Goal: Task Accomplishment & Management: Use online tool/utility

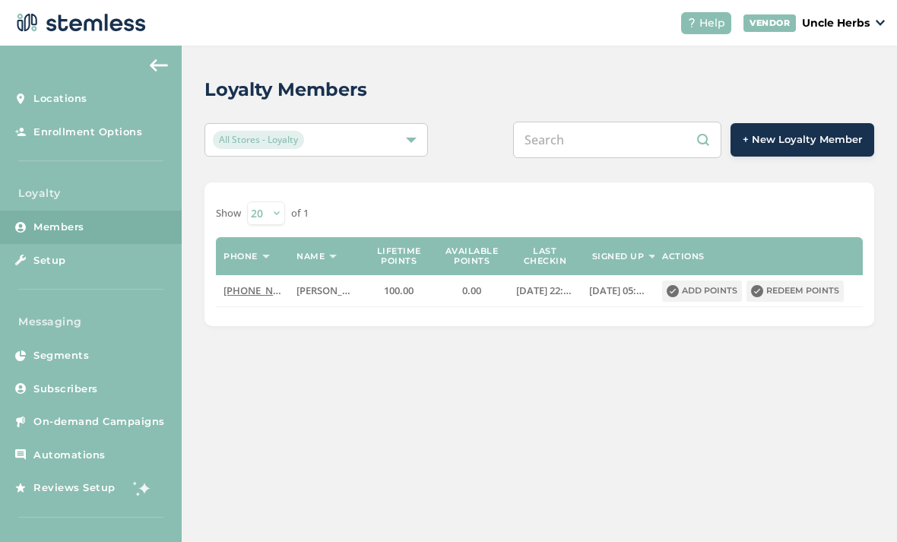
click at [590, 134] on input "text" at bounding box center [617, 140] width 208 height 36
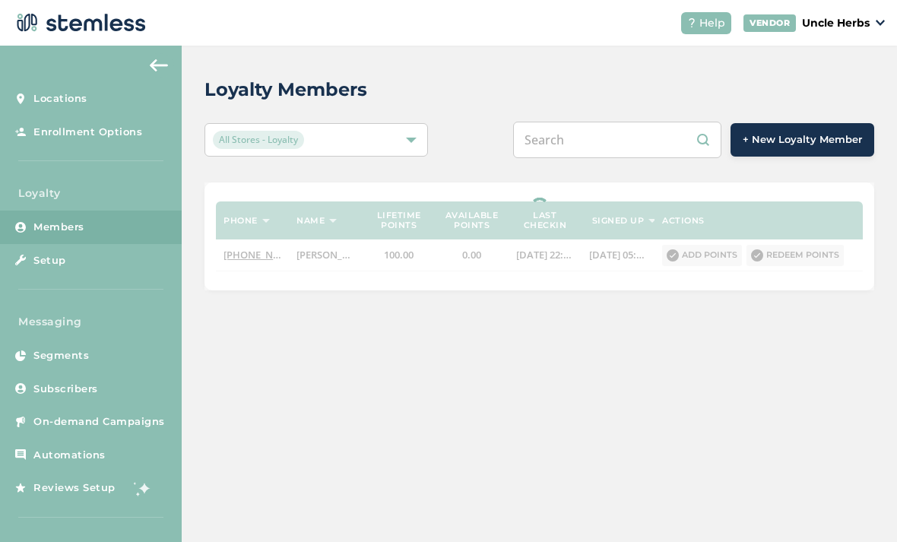
click at [602, 142] on input "text" at bounding box center [617, 140] width 208 height 36
click at [590, 140] on input "[PHONE_NUMBER]" at bounding box center [617, 140] width 208 height 36
click at [599, 147] on input "[PHONE_NUMBER]" at bounding box center [617, 140] width 208 height 36
click at [561, 140] on input "(503916-9908" at bounding box center [617, 140] width 208 height 36
click at [568, 137] on input "(503916-9908" at bounding box center [617, 140] width 208 height 36
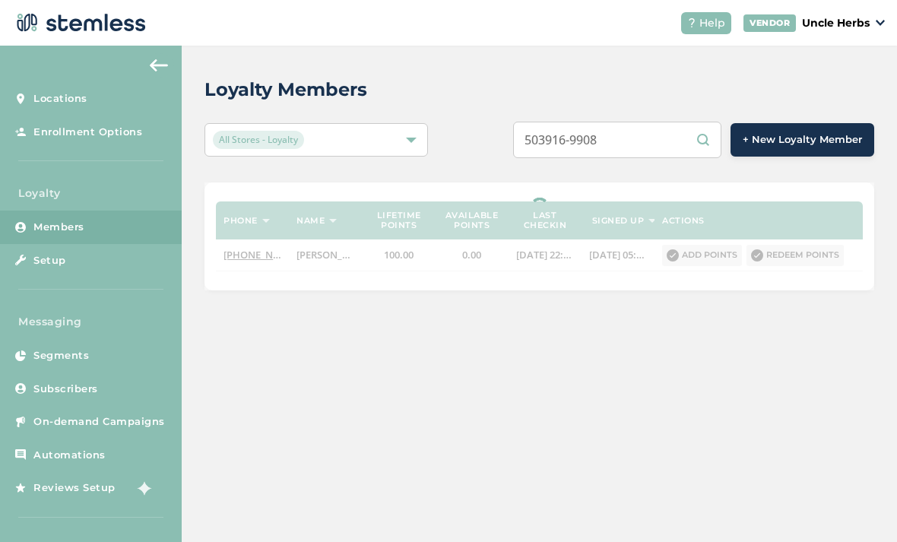
click at [604, 138] on input "503916-9908" at bounding box center [617, 140] width 208 height 36
type input "5039169908"
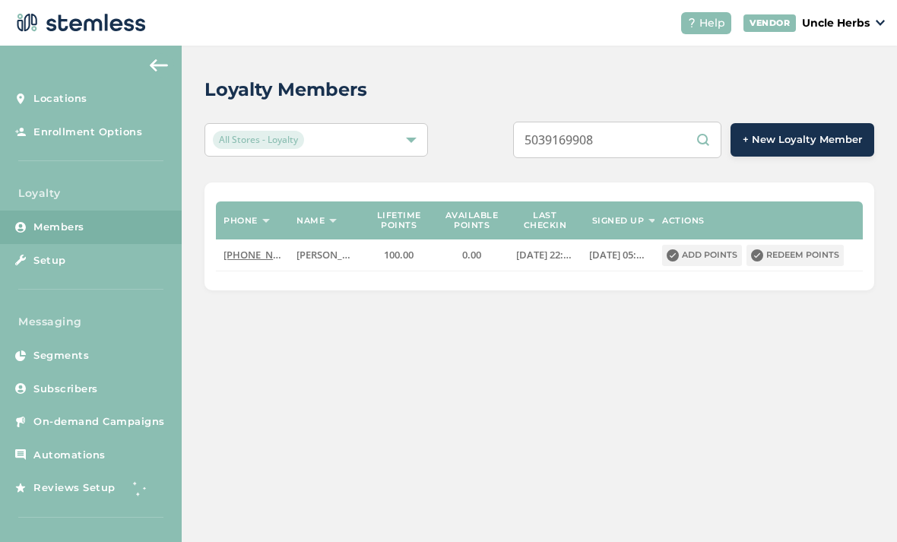
click at [653, 144] on input "5039169908" at bounding box center [617, 140] width 208 height 36
click at [606, 148] on input "5039169908" at bounding box center [617, 140] width 208 height 36
click at [610, 135] on input "5039169908" at bounding box center [617, 140] width 208 height 36
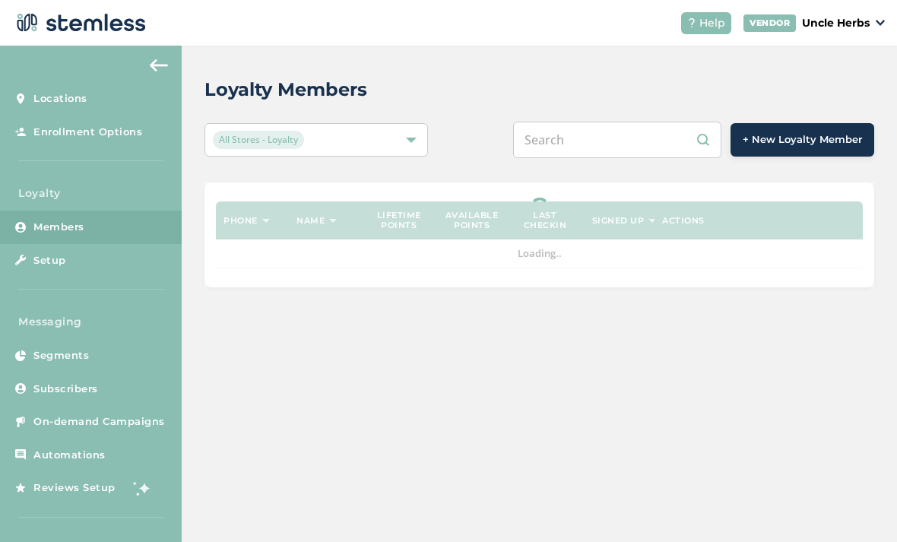
click at [607, 141] on input "text" at bounding box center [617, 140] width 208 height 36
click at [612, 141] on input "text" at bounding box center [617, 140] width 208 height 36
click at [616, 135] on input "text" at bounding box center [617, 140] width 208 height 36
paste input "5039169908"
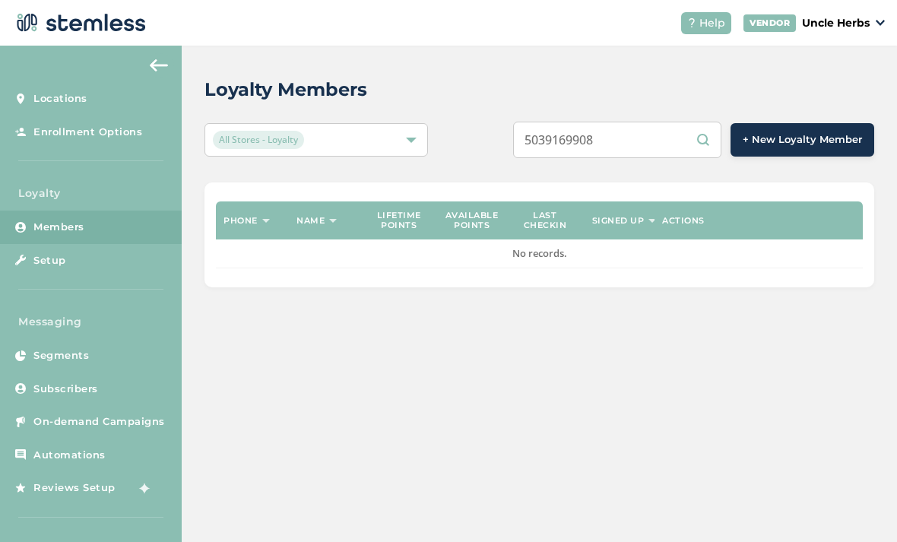
type input "5039169908"
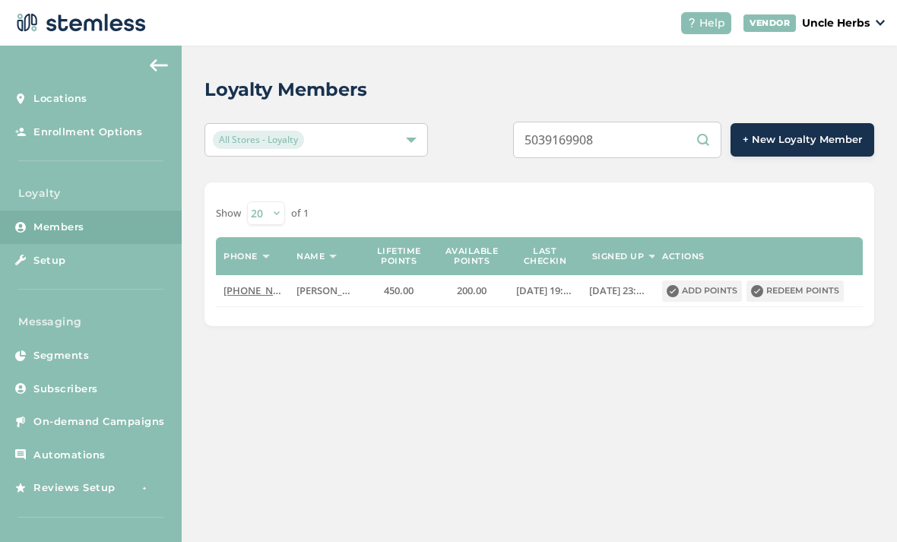
click at [799, 296] on button "Redeem points" at bounding box center [794, 290] width 97 height 21
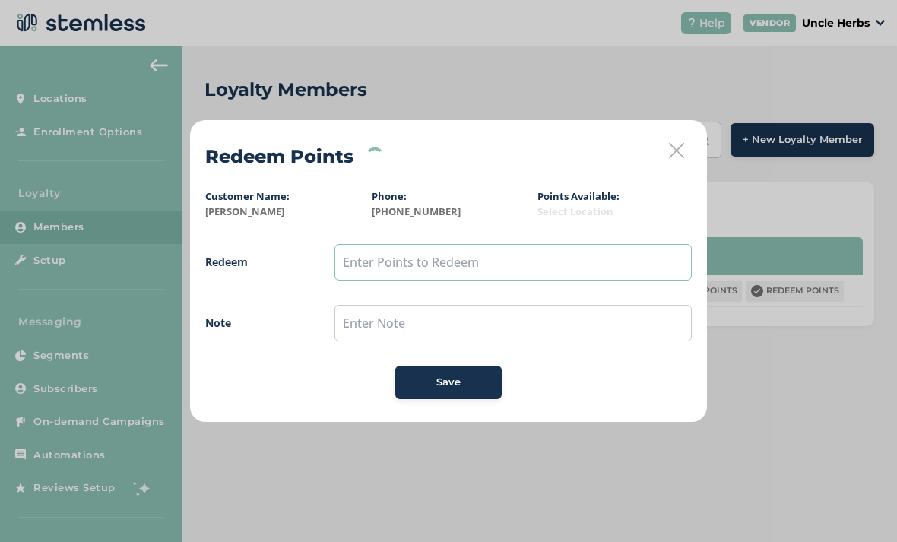
click at [478, 249] on input "text" at bounding box center [512, 262] width 357 height 36
type input "150"
click at [476, 383] on div "Save" at bounding box center [448, 382] width 82 height 15
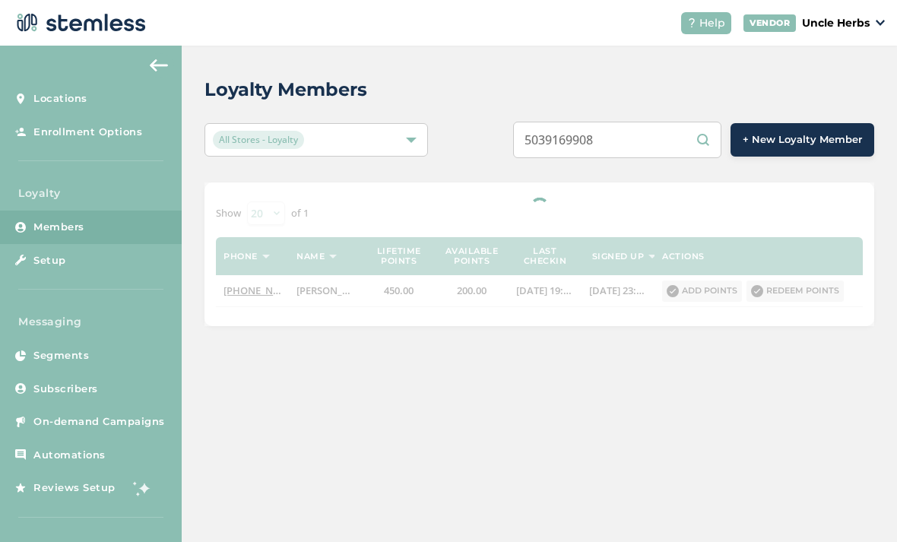
click at [659, 141] on input "5039169908" at bounding box center [617, 140] width 208 height 36
click at [653, 141] on input "5039169908" at bounding box center [617, 140] width 208 height 36
click at [651, 145] on input "5039169908" at bounding box center [617, 140] width 208 height 36
click at [644, 142] on input "5039169908" at bounding box center [617, 140] width 208 height 36
click at [607, 149] on input "text" at bounding box center [617, 140] width 208 height 36
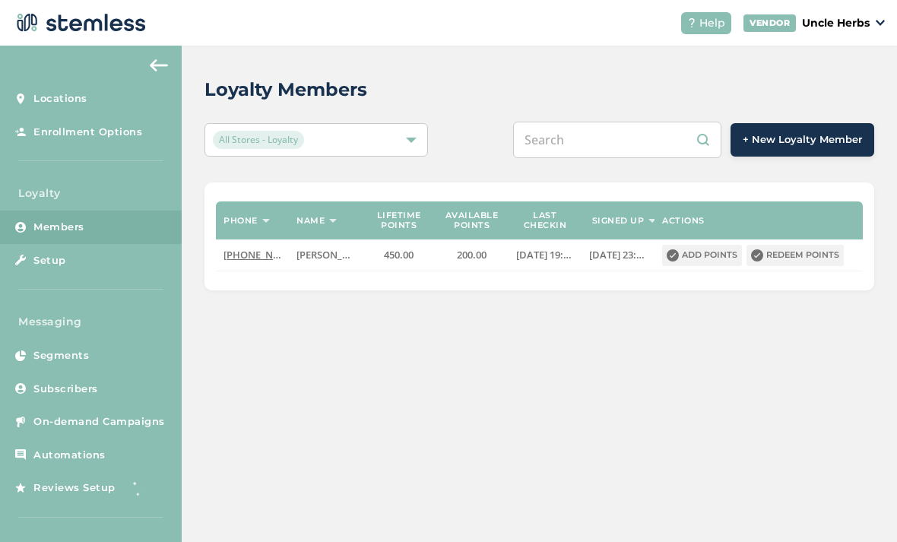
click at [628, 141] on input "text" at bounding box center [617, 140] width 208 height 36
click at [609, 133] on input "text" at bounding box center [617, 140] width 208 height 36
click at [607, 142] on input "text" at bounding box center [617, 140] width 208 height 36
click at [603, 141] on input "text" at bounding box center [617, 140] width 208 height 36
paste input "9073604109"
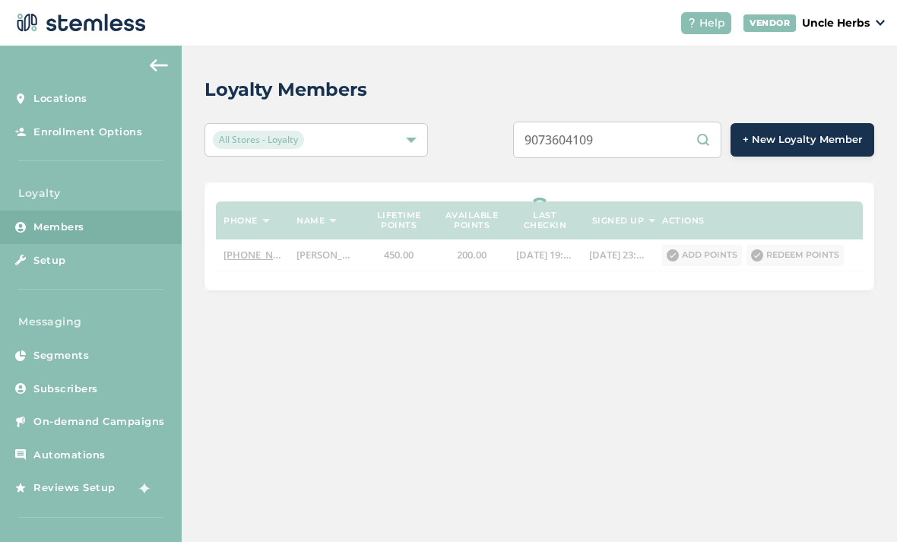
type input "9073604109"
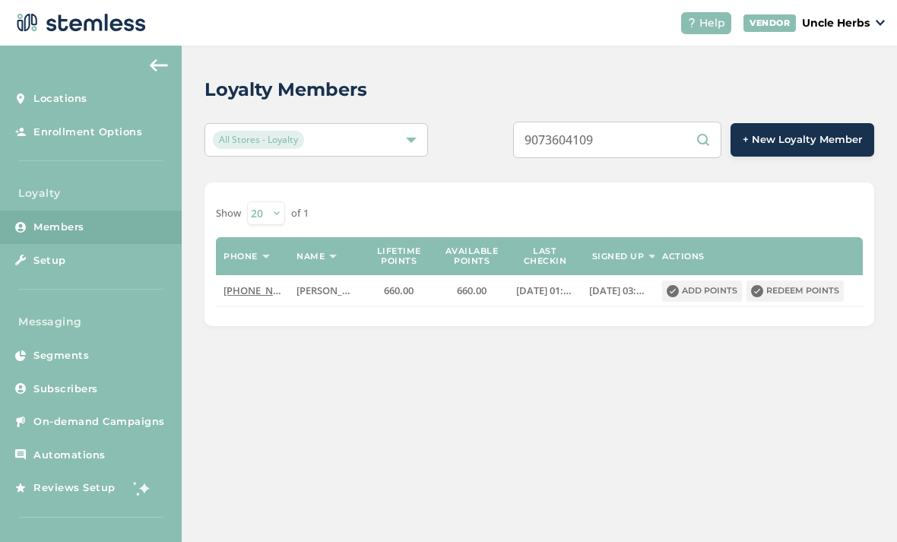
click at [651, 135] on input "9073604109" at bounding box center [617, 140] width 208 height 36
click at [644, 139] on input "9073604109" at bounding box center [617, 140] width 208 height 36
click at [807, 283] on button "Redeem points" at bounding box center [794, 290] width 97 height 21
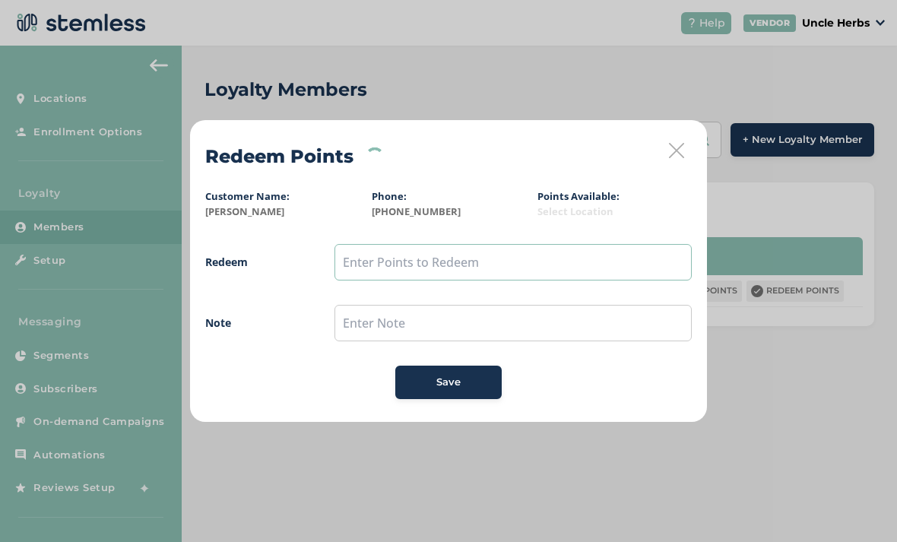
click at [482, 259] on input "text" at bounding box center [512, 262] width 357 height 36
type input "250"
click at [461, 375] on div "Save" at bounding box center [448, 382] width 82 height 15
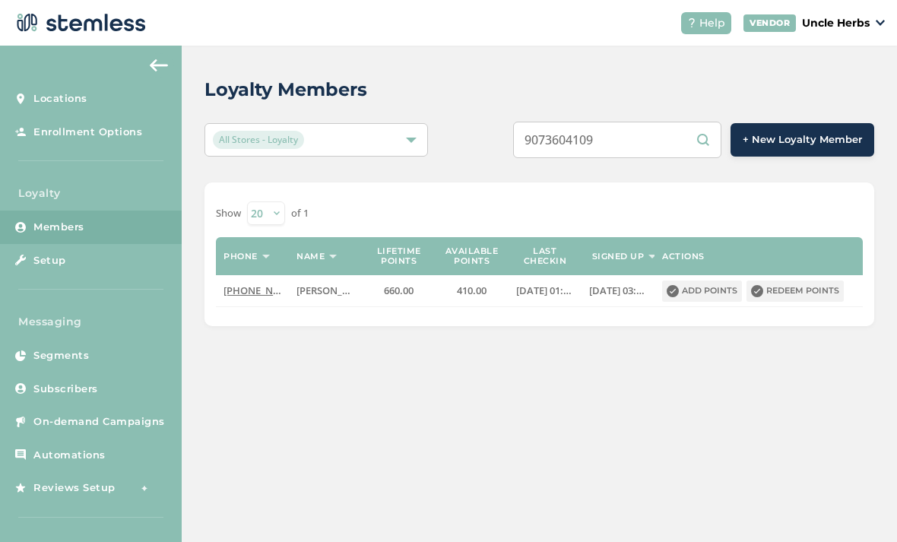
click at [666, 138] on input "9073604109" at bounding box center [617, 140] width 208 height 36
type input "9"
click at [618, 136] on input "text" at bounding box center [617, 140] width 208 height 36
click at [628, 140] on input "text" at bounding box center [617, 140] width 208 height 36
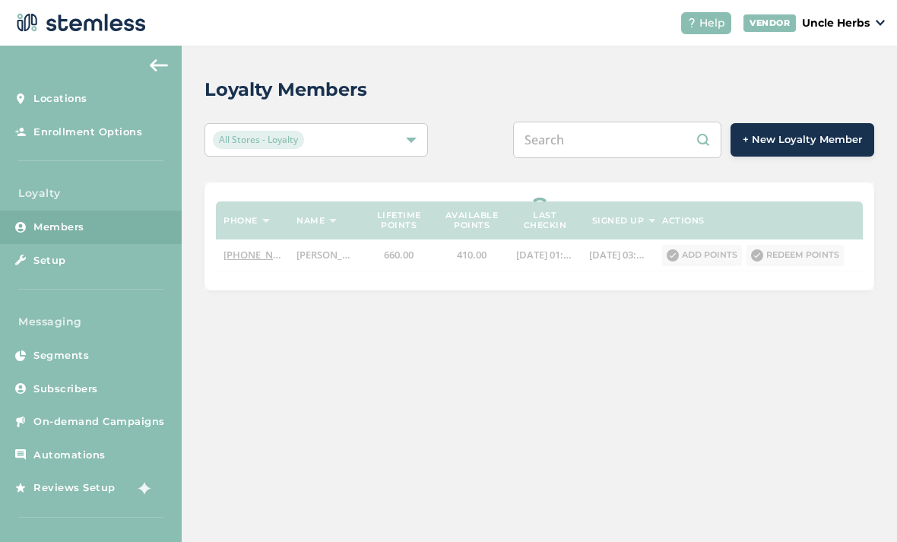
paste input "9073500081"
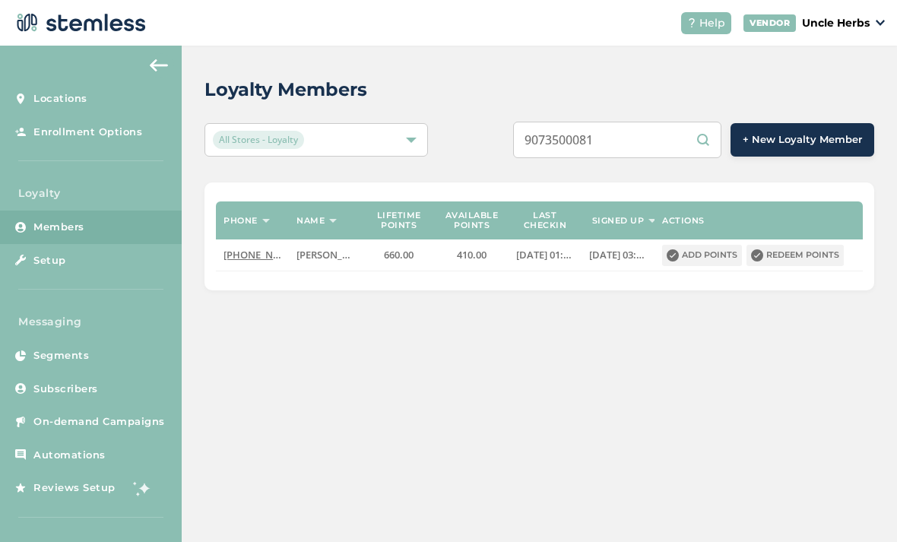
type input "9073500081"
click at [669, 135] on input "9073500081" at bounding box center [617, 140] width 208 height 36
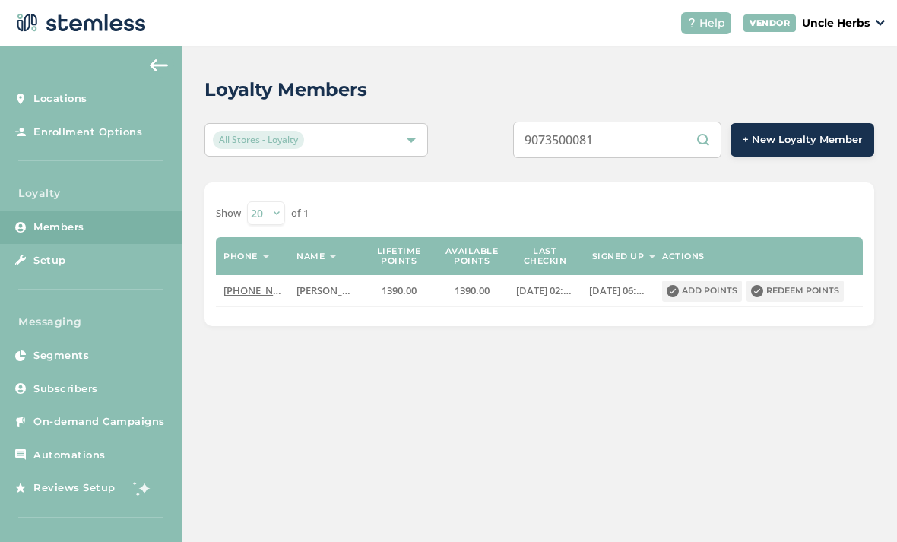
scroll to position [49, 0]
click at [789, 280] on button "Redeem points" at bounding box center [794, 290] width 97 height 21
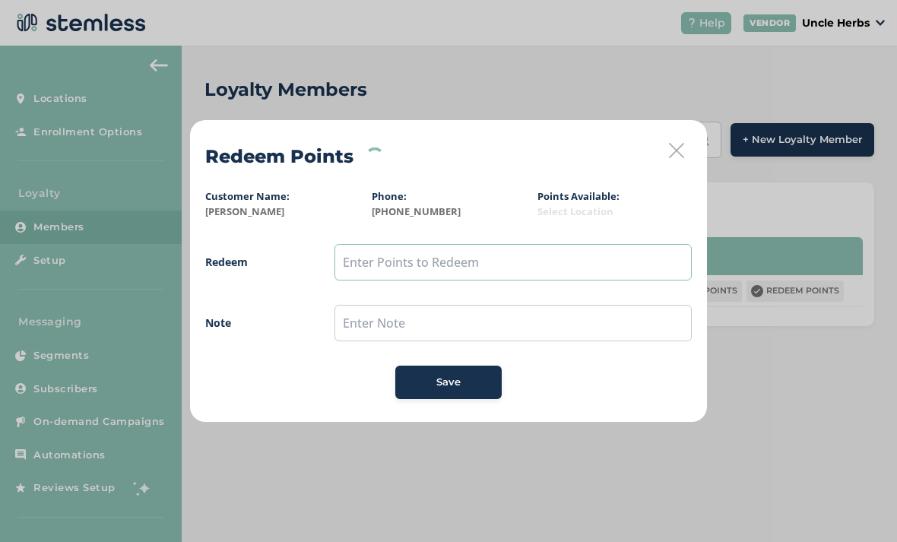
click at [505, 252] on input "text" at bounding box center [512, 262] width 357 height 36
type input "450"
click at [682, 150] on icon at bounding box center [676, 150] width 15 height 15
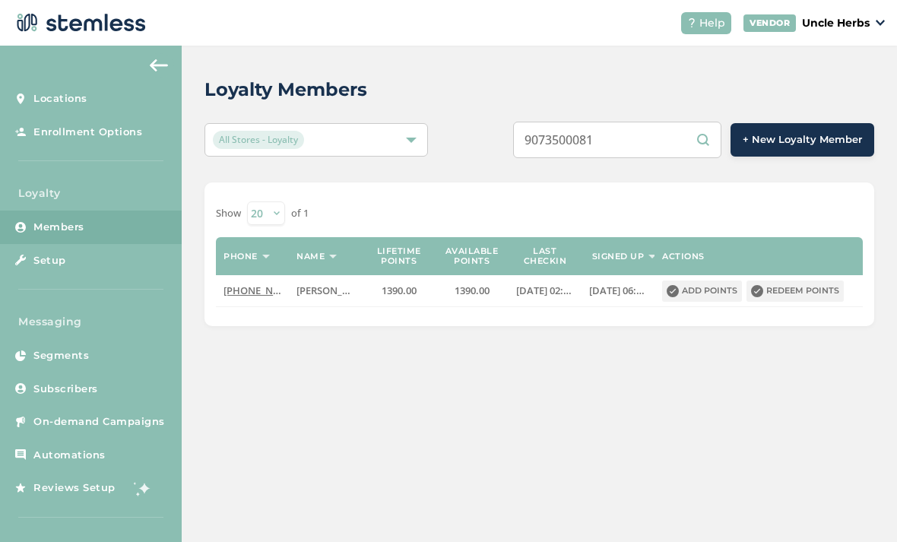
click at [796, 280] on button "Redeem points" at bounding box center [794, 290] width 97 height 21
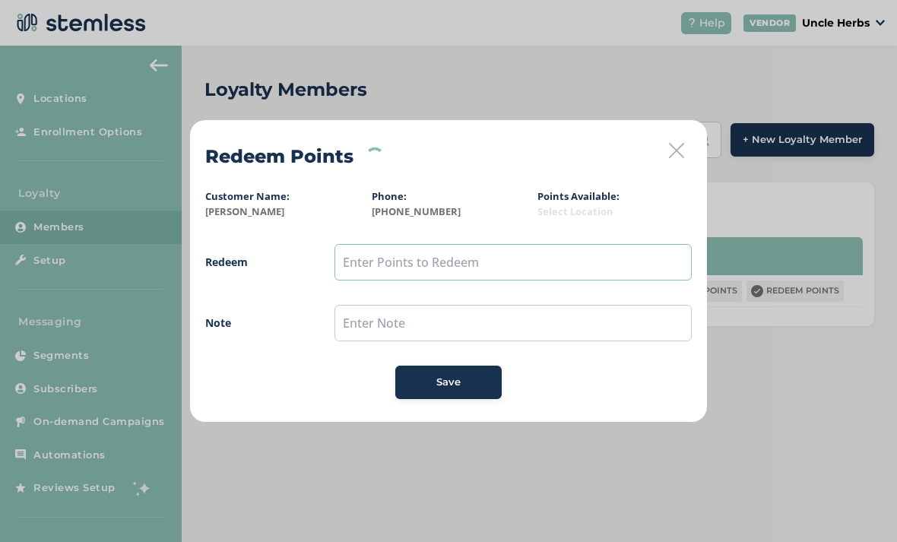
click at [514, 260] on input "text" at bounding box center [512, 262] width 357 height 36
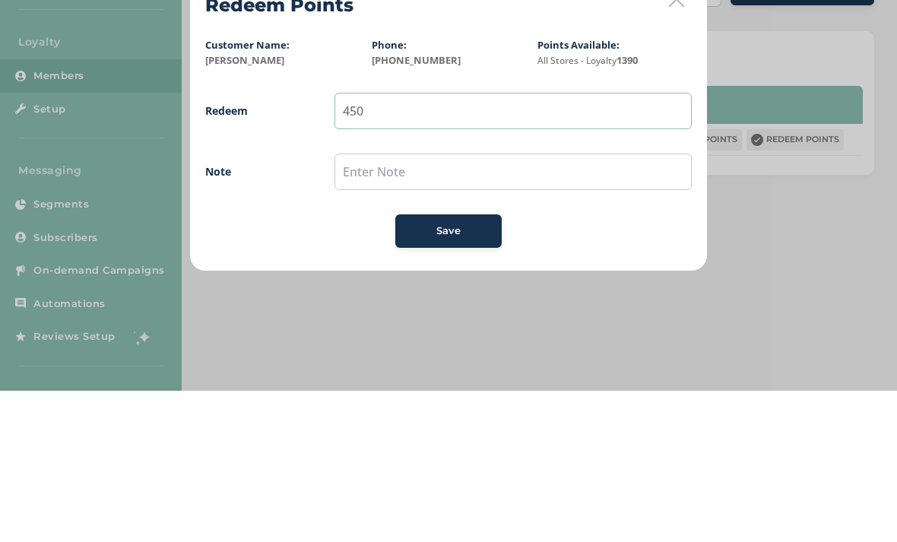
type input "450"
click at [454, 244] on span "Redeem 450 Note Save" at bounding box center [448, 321] width 486 height 155
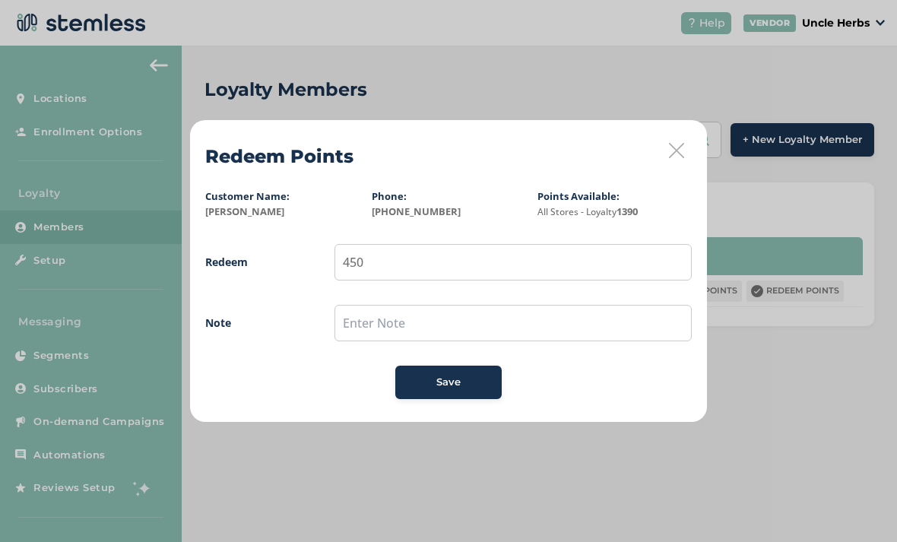
click at [464, 391] on button "Save" at bounding box center [448, 381] width 106 height 33
